Goal: Transaction & Acquisition: Download file/media

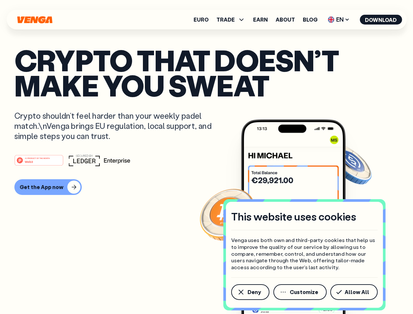
click at [206, 157] on div "#1 PRODUCT OF THE MONTH Web3" at bounding box center [206, 160] width 384 height 12
click at [250, 292] on span "Deny" at bounding box center [254, 292] width 13 height 5
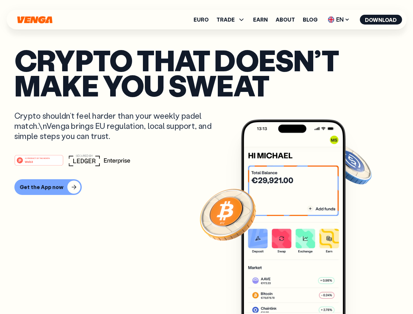
click at [301, 292] on img at bounding box center [293, 228] width 105 height 219
click at [355, 292] on article "Crypto that doesn’t make you sweat Crypto shouldn’t feel harder than your weekl…" at bounding box center [206, 169] width 384 height 245
click at [233, 20] on span "TRADE" at bounding box center [226, 19] width 18 height 5
click at [339, 20] on span "EN" at bounding box center [339, 19] width 27 height 10
click at [381, 20] on button "Download" at bounding box center [381, 20] width 42 height 10
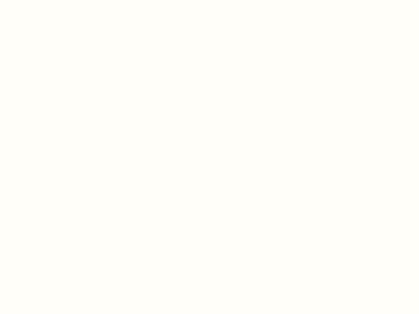
click at [206, 0] on html "This website uses cookies Venga uses both own and third-party cookies that help…" at bounding box center [209, 0] width 419 height 0
click at [47, 0] on html "This website uses cookies Venga uses both own and third-party cookies that help…" at bounding box center [209, 0] width 419 height 0
click at [40, 0] on html "This website uses cookies Venga uses both own and third-party cookies that help…" at bounding box center [209, 0] width 419 height 0
